Goal: Transaction & Acquisition: Purchase product/service

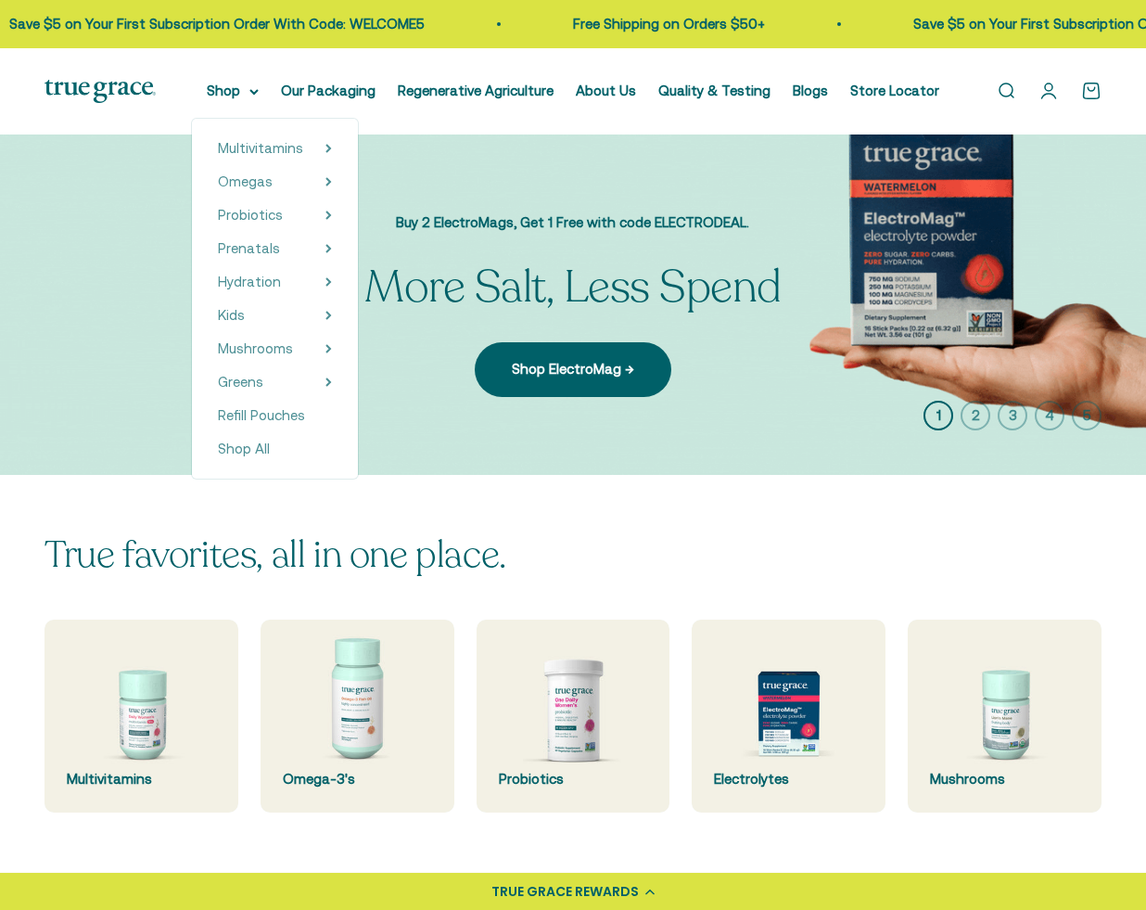
click at [264, 78] on div "Open navigation menu Open search Shop Multivitamins Women's Multivitamin Women'…" at bounding box center [573, 91] width 1146 height 86
click at [271, 256] on span "Prenatals" at bounding box center [249, 248] width 62 height 16
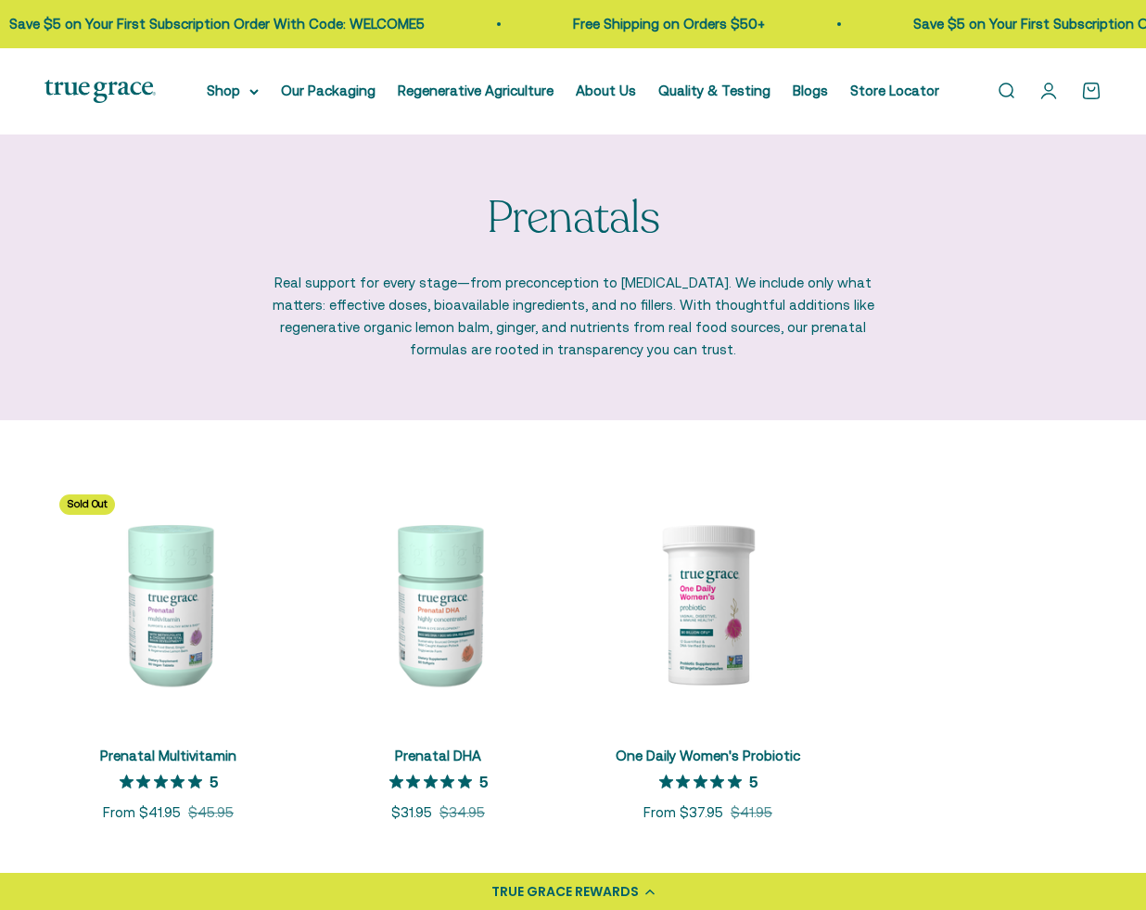
click at [209, 602] on img at bounding box center [169, 603] width 248 height 248
